Goal: Transaction & Acquisition: Purchase product/service

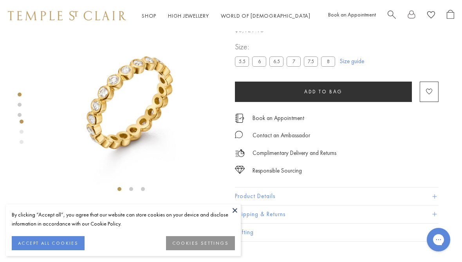
click at [232, 209] on button at bounding box center [235, 210] width 12 height 12
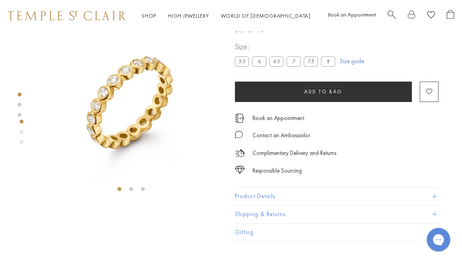
click at [316, 62] on label "7.5" at bounding box center [311, 61] width 14 height 10
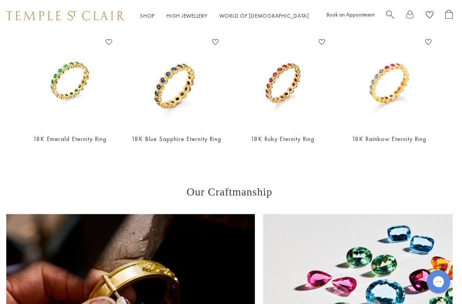
scroll to position [305, 2]
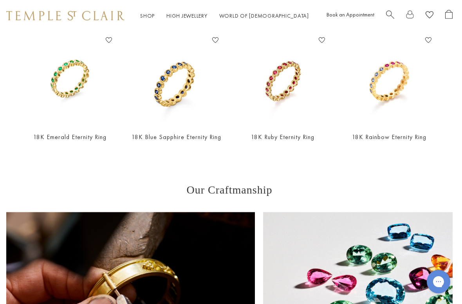
click at [148, 96] on img at bounding box center [176, 79] width 91 height 91
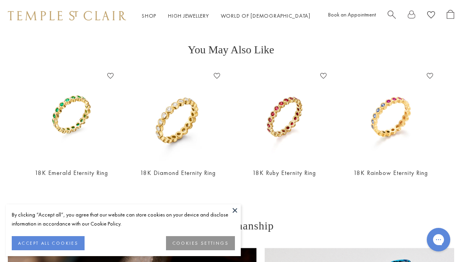
scroll to position [264, 0]
